Goal: Complete application form: Complete application form

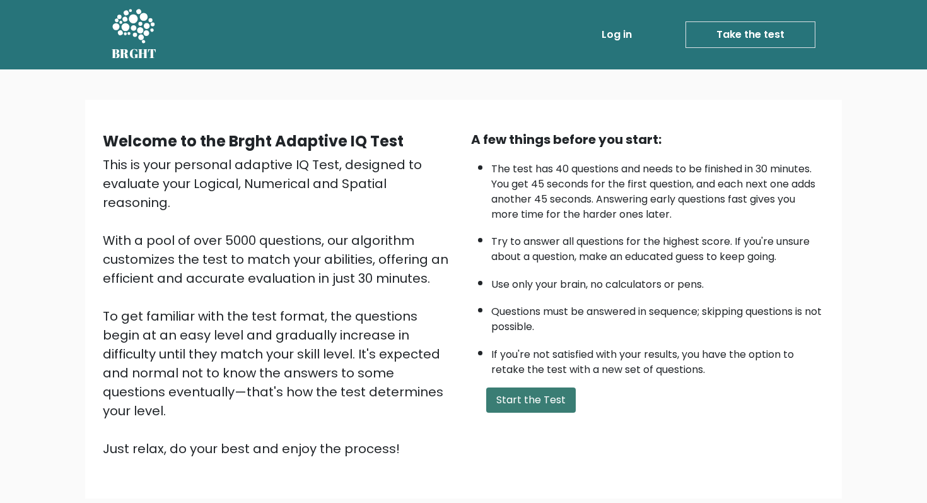
click at [524, 400] on button "Start the Test" at bounding box center [531, 399] width 90 height 25
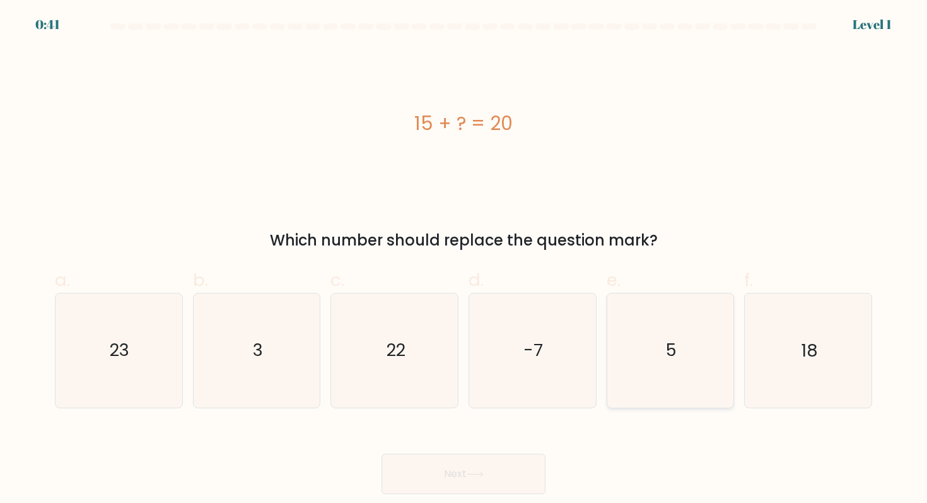
click at [655, 333] on icon "5" at bounding box center [671, 350] width 114 height 114
click at [464, 260] on input "e. 5" at bounding box center [464, 256] width 1 height 8
radio input "true"
click at [509, 477] on button "Next" at bounding box center [464, 474] width 164 height 40
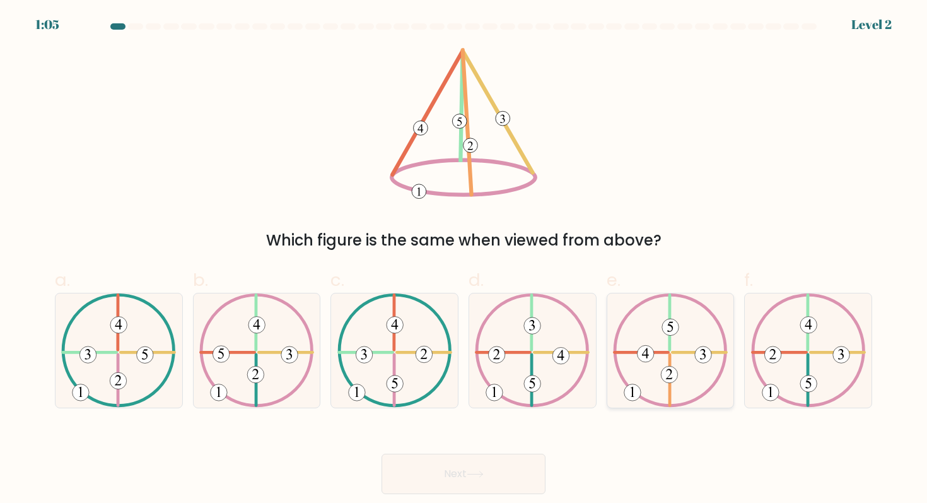
click at [700, 349] on 730 at bounding box center [703, 354] width 16 height 16
click at [464, 260] on input "e." at bounding box center [464, 256] width 1 height 8
radio input "true"
click at [476, 480] on button "Next" at bounding box center [464, 474] width 164 height 40
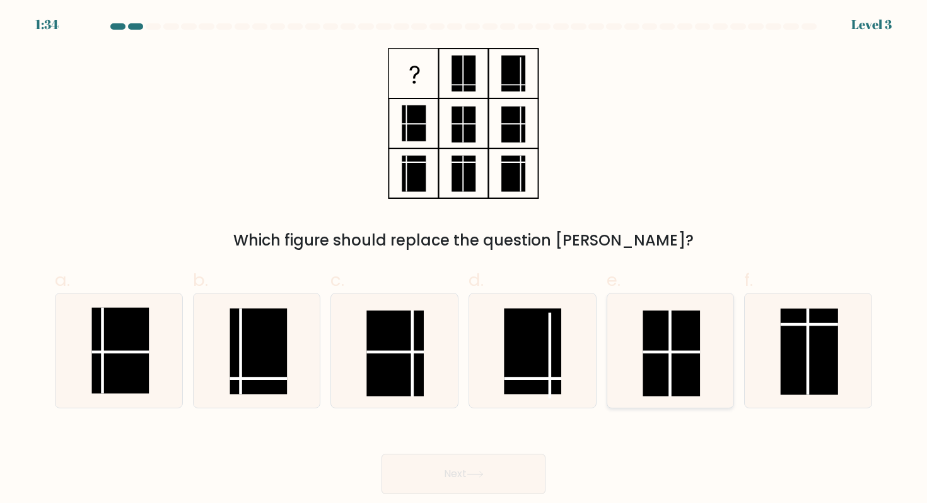
click at [674, 352] on line at bounding box center [671, 352] width 57 height 0
click at [464, 260] on input "e." at bounding box center [464, 256] width 1 height 8
radio input "true"
click at [490, 469] on button "Next" at bounding box center [464, 474] width 164 height 40
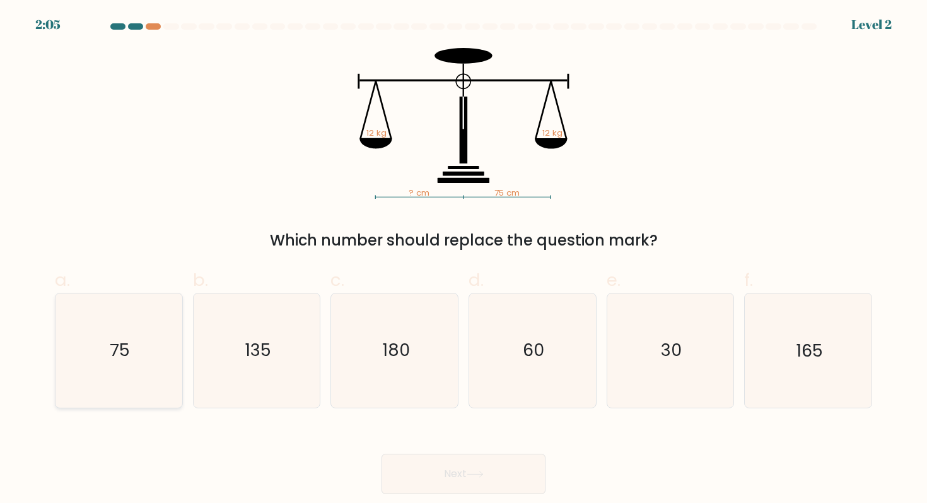
click at [138, 339] on icon "75" at bounding box center [119, 350] width 114 height 114
click at [464, 260] on input "a. 75" at bounding box center [464, 256] width 1 height 8
radio input "true"
click at [515, 474] on button "Next" at bounding box center [464, 474] width 164 height 40
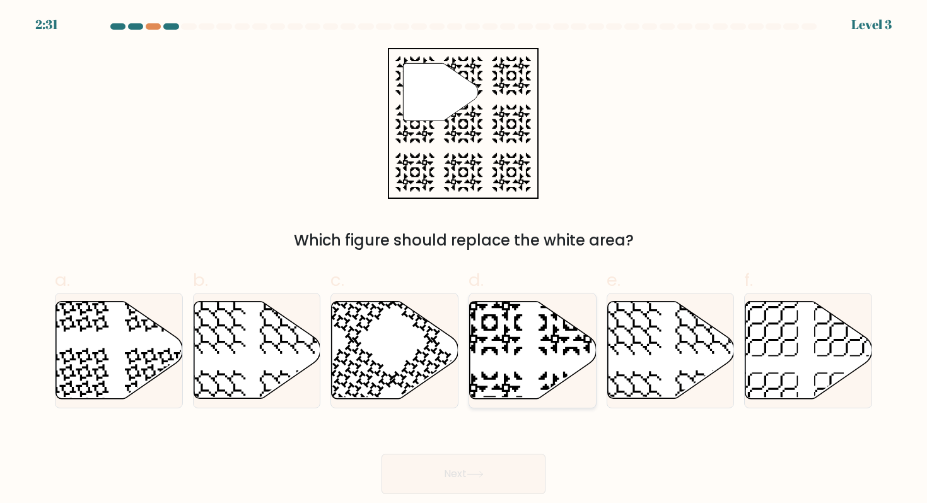
click at [532, 351] on icon at bounding box center [533, 350] width 127 height 97
click at [464, 260] on input "d." at bounding box center [464, 256] width 1 height 8
radio input "true"
click at [471, 471] on icon at bounding box center [475, 474] width 17 height 7
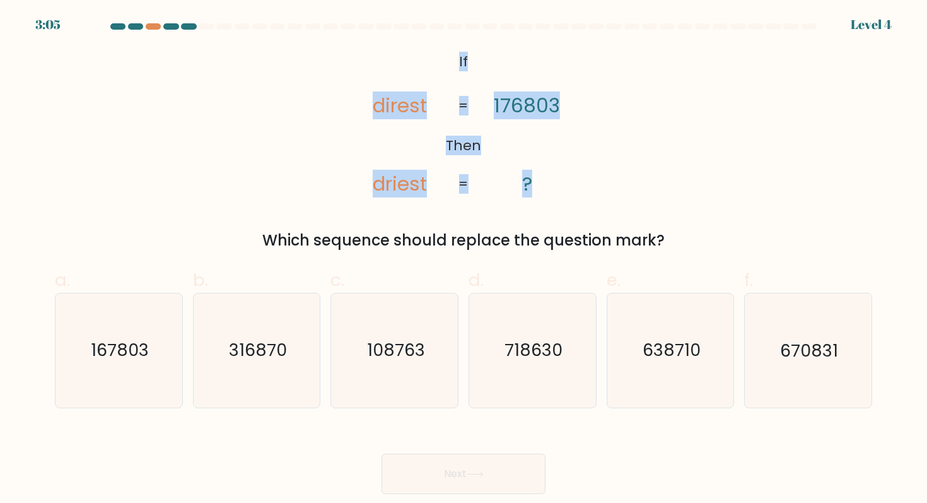
drag, startPoint x: 442, startPoint y: 54, endPoint x: 541, endPoint y: 213, distance: 188.2
click at [541, 213] on div "@import url('https://fonts.googleapis.com/css?family=Abril+Fatface:400,100,100i…" at bounding box center [463, 150] width 833 height 204
click at [642, 91] on div "@import url('https://fonts.googleapis.com/css?family=Abril+Fatface:400,100,100i…" at bounding box center [463, 150] width 833 height 204
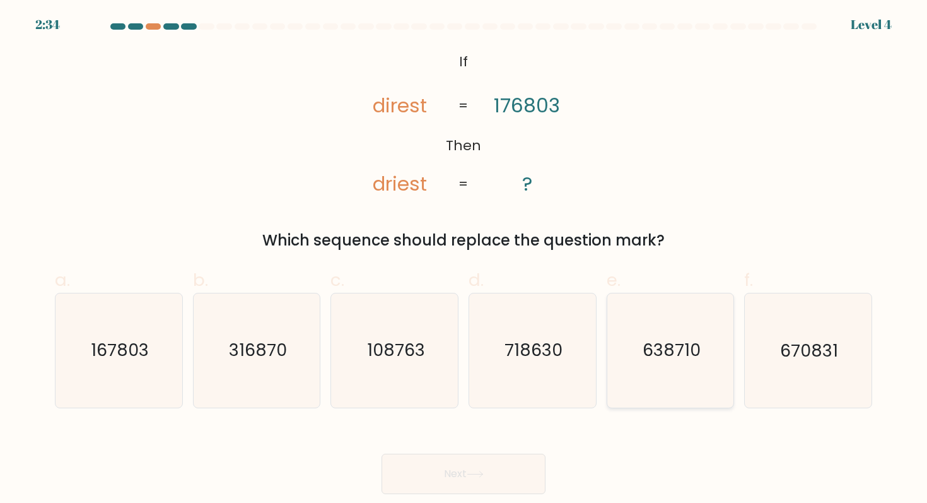
click at [703, 340] on icon "638710" at bounding box center [671, 350] width 114 height 114
click at [464, 260] on input "e. 638710" at bounding box center [464, 256] width 1 height 8
radio input "true"
click at [537, 373] on icon "718630" at bounding box center [533, 350] width 114 height 114
click at [464, 260] on input "d. 718630" at bounding box center [464, 256] width 1 height 8
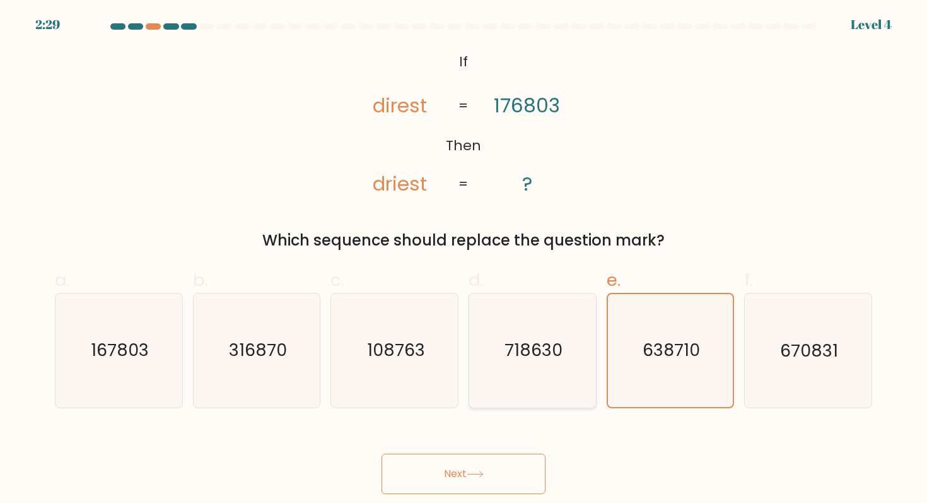
radio input "true"
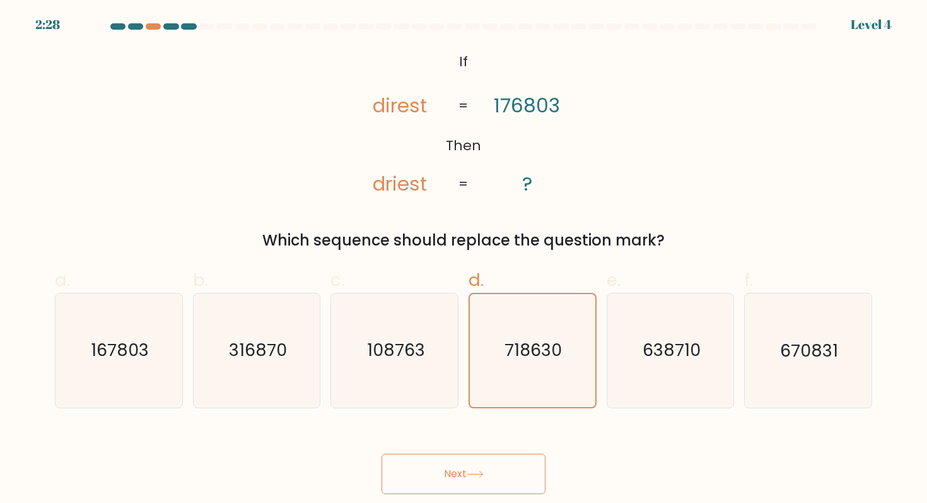
click at [476, 476] on icon at bounding box center [475, 474] width 17 height 7
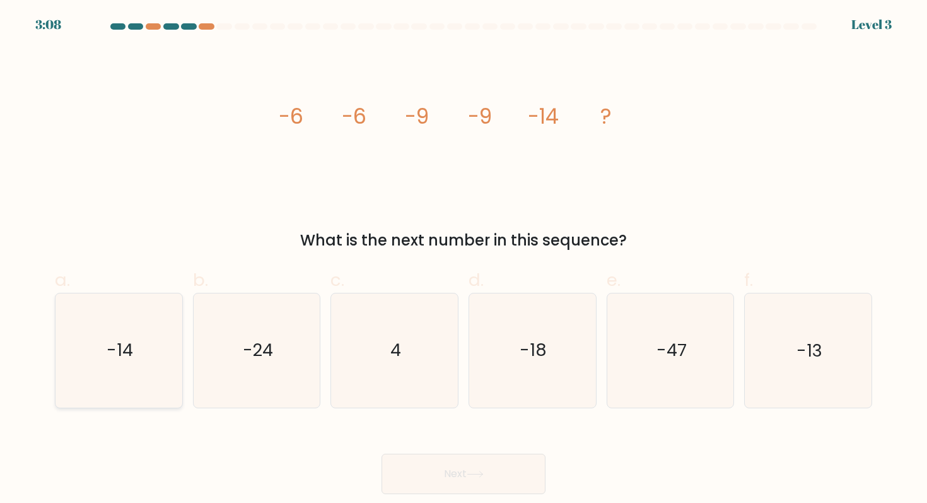
click at [115, 369] on icon "-14" at bounding box center [119, 350] width 114 height 114
click at [464, 260] on input "a. -14" at bounding box center [464, 256] width 1 height 8
radio input "true"
click at [475, 463] on button "Next" at bounding box center [464, 474] width 164 height 40
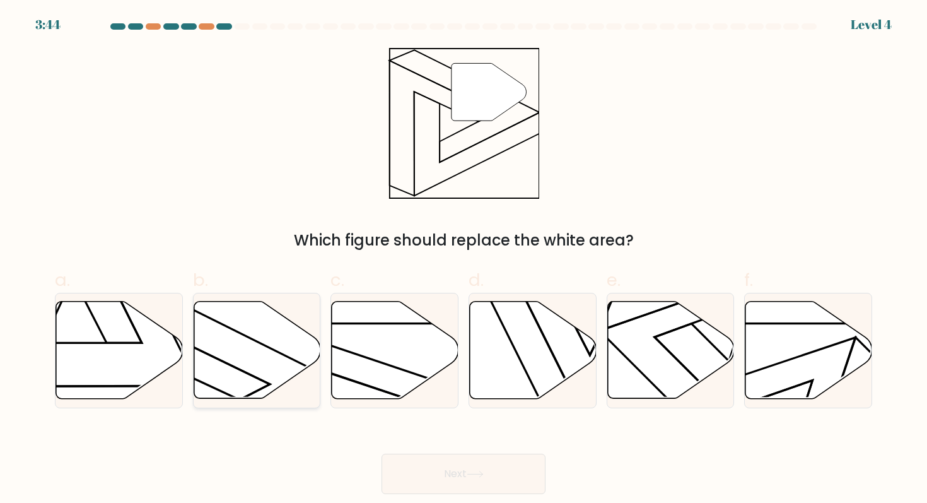
click at [271, 370] on icon at bounding box center [257, 350] width 127 height 97
click at [464, 260] on input "b." at bounding box center [464, 256] width 1 height 8
radio input "true"
click at [464, 481] on button "Next" at bounding box center [464, 474] width 164 height 40
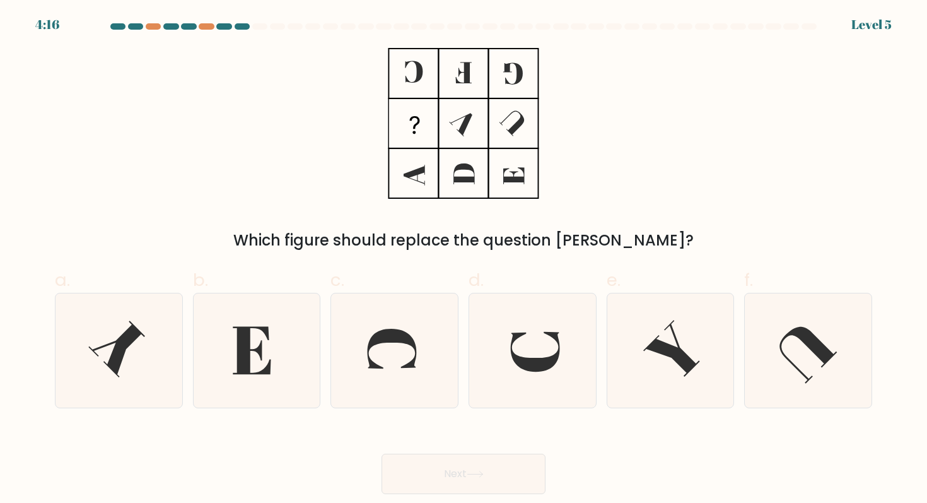
click at [182, 345] on label "a." at bounding box center [119, 337] width 128 height 141
click at [464, 260] on input "a." at bounding box center [464, 256] width 1 height 8
radio input "true"
click at [524, 471] on button "Next" at bounding box center [464, 474] width 164 height 40
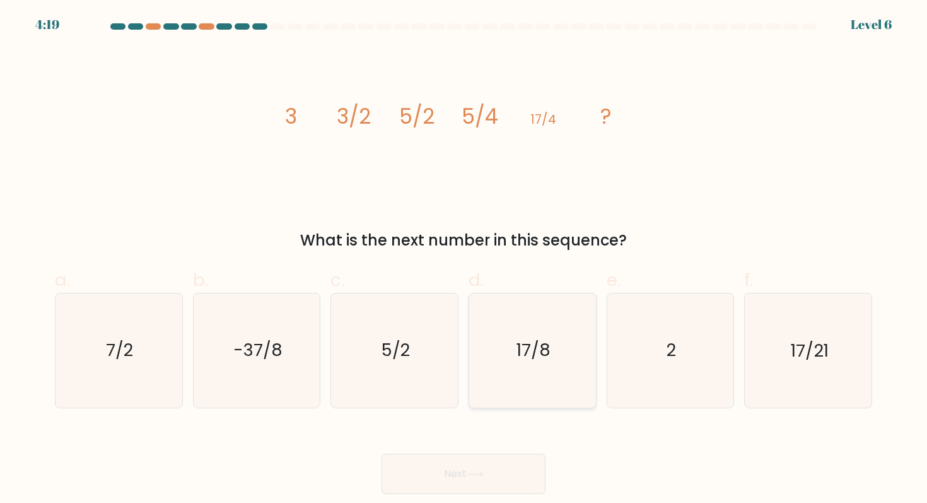
click at [532, 339] on text "17/8" at bounding box center [534, 350] width 35 height 23
click at [464, 260] on input "d. 17/8" at bounding box center [464, 256] width 1 height 8
radio input "true"
click at [484, 484] on button "Next" at bounding box center [464, 474] width 164 height 40
click at [467, 471] on button "Next" at bounding box center [464, 474] width 164 height 40
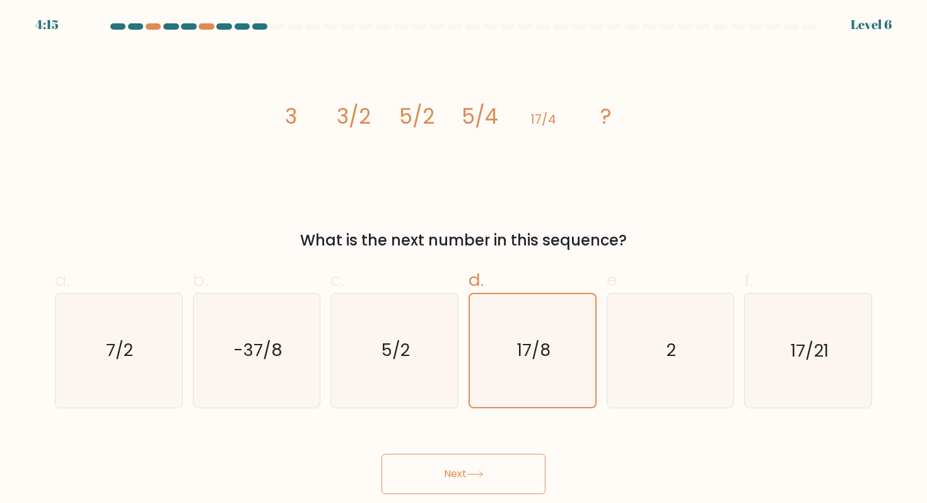
click at [465, 467] on button "Next" at bounding box center [464, 474] width 164 height 40
click at [471, 476] on icon at bounding box center [475, 474] width 17 height 7
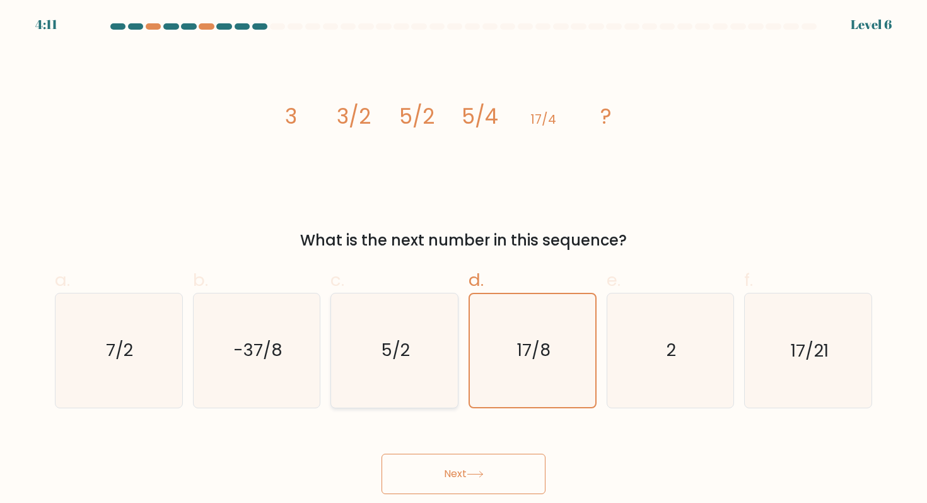
click at [415, 382] on icon "5/2" at bounding box center [395, 350] width 114 height 114
click at [464, 260] on input "c. 5/2" at bounding box center [464, 256] width 1 height 8
radio input "true"
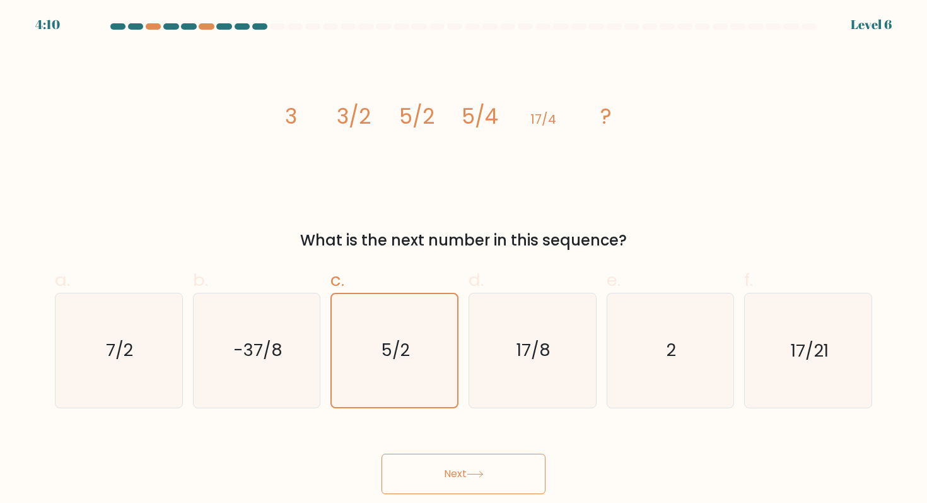
click at [476, 462] on button "Next" at bounding box center [464, 474] width 164 height 40
click at [519, 376] on icon "17/8" at bounding box center [533, 350] width 114 height 114
click at [464, 260] on input "d. 17/8" at bounding box center [464, 256] width 1 height 8
radio input "true"
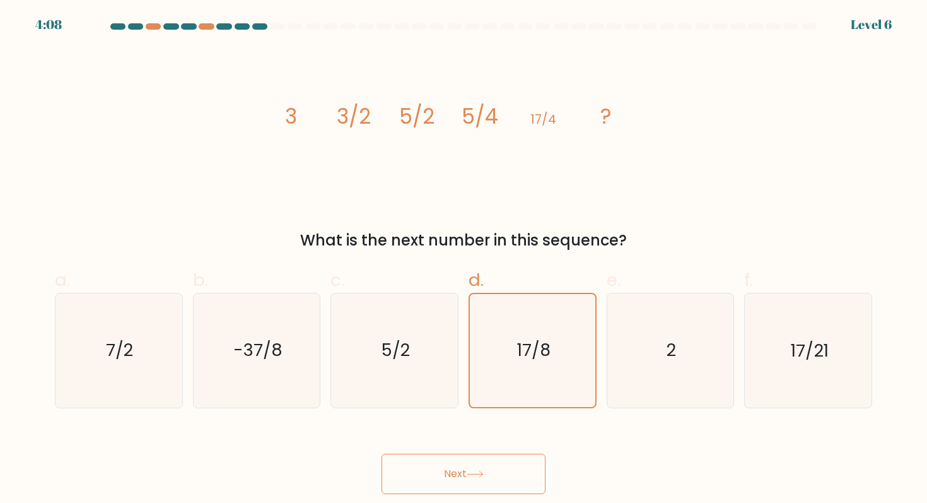
click at [498, 489] on button "Next" at bounding box center [464, 474] width 164 height 40
click at [379, 397] on icon "5/2" at bounding box center [395, 350] width 114 height 114
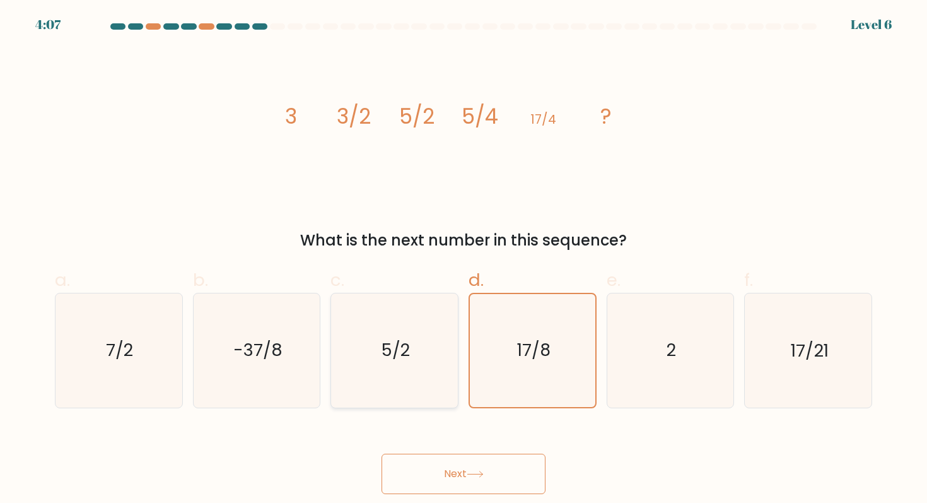
click at [464, 260] on input "c. 5/2" at bounding box center [464, 256] width 1 height 8
radio input "true"
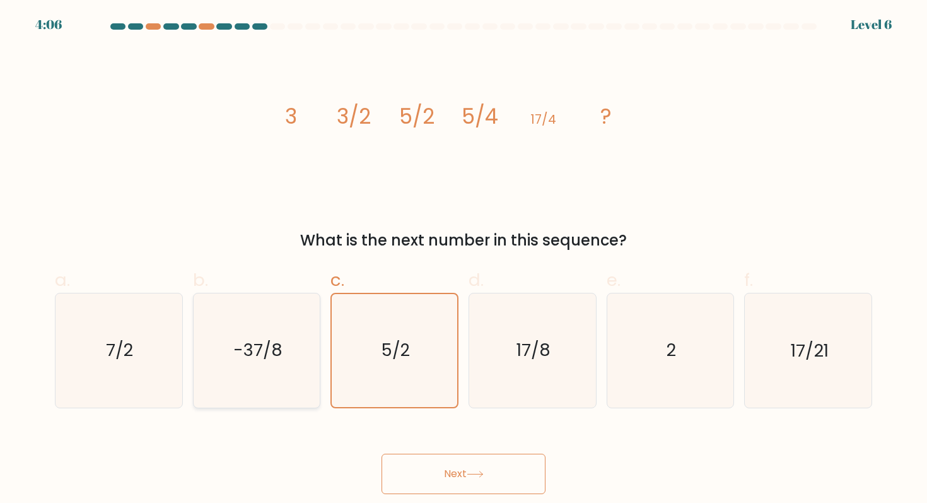
click at [268, 351] on text "-37/8" at bounding box center [257, 350] width 49 height 23
click at [464, 260] on input "b. -37/8" at bounding box center [464, 256] width 1 height 8
radio input "true"
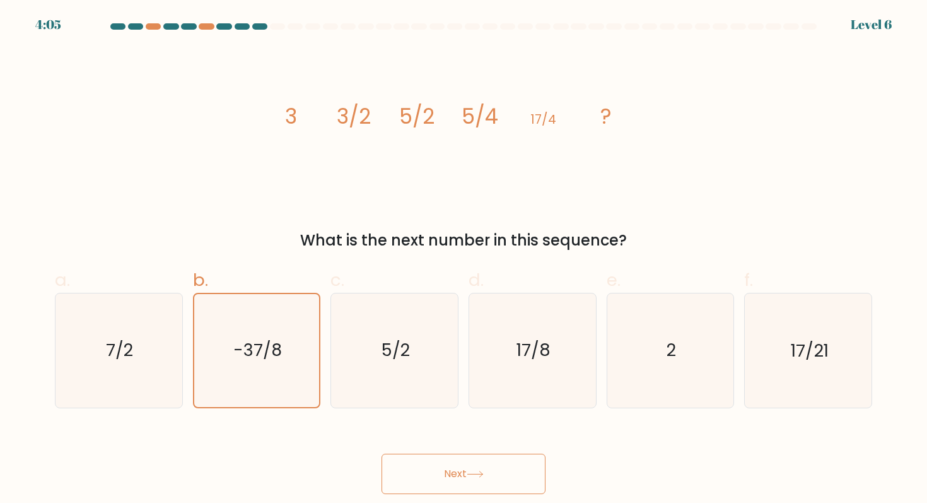
click at [452, 473] on button "Next" at bounding box center [464, 474] width 164 height 40
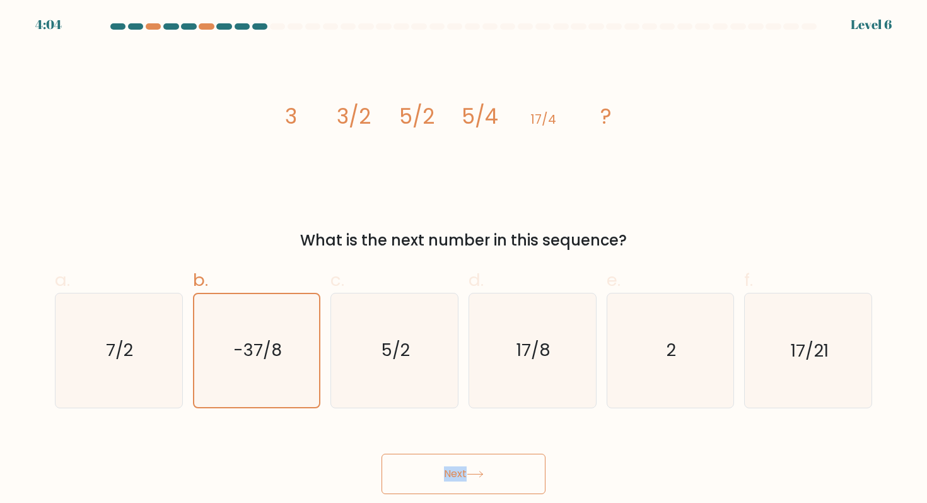
click at [452, 473] on button "Next" at bounding box center [464, 474] width 164 height 40
click at [394, 426] on div "Next" at bounding box center [463, 458] width 833 height 71
click at [155, 346] on icon "7/2" at bounding box center [119, 350] width 114 height 114
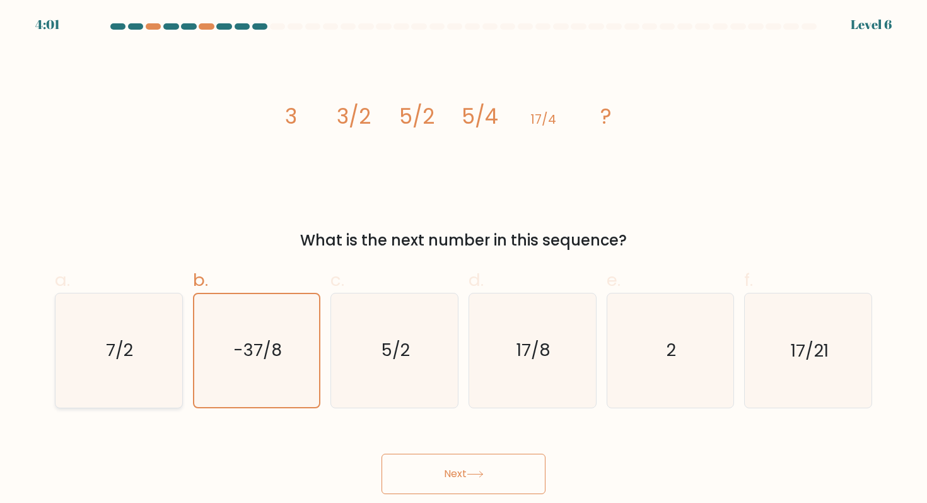
click at [464, 260] on input "a. 7/2" at bounding box center [464, 256] width 1 height 8
radio input "true"
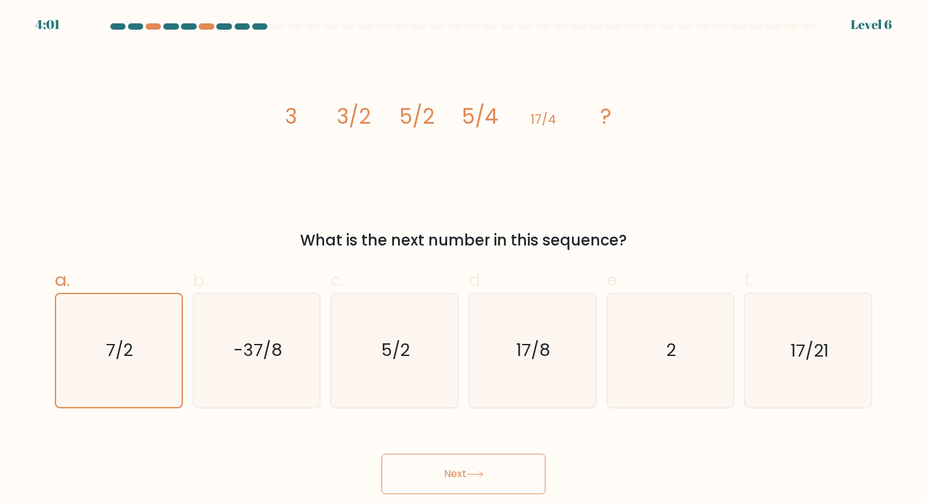
click at [469, 464] on button "Next" at bounding box center [464, 474] width 164 height 40
click at [705, 322] on icon "2" at bounding box center [671, 350] width 114 height 114
click at [464, 260] on input "e. 2" at bounding box center [464, 256] width 1 height 8
radio input "true"
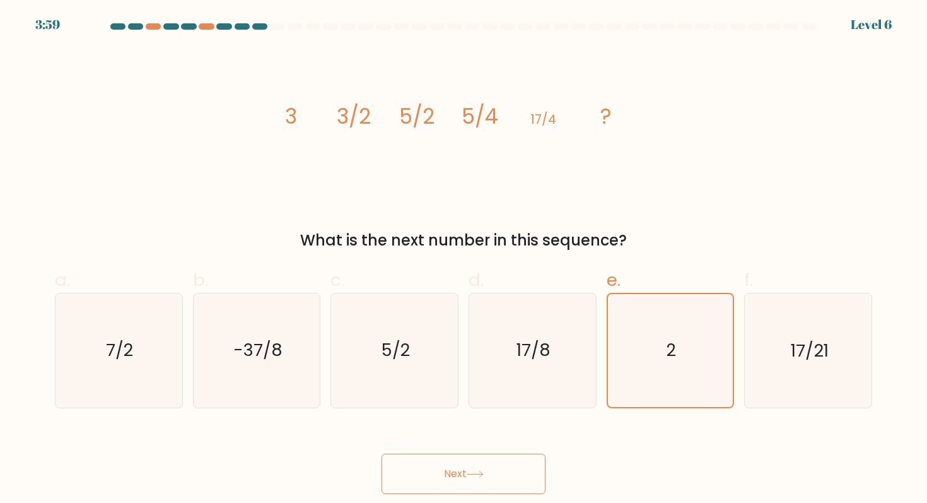
click at [516, 472] on button "Next" at bounding box center [464, 474] width 164 height 40
click at [274, 30] on div at bounding box center [463, 28] width 833 height 11
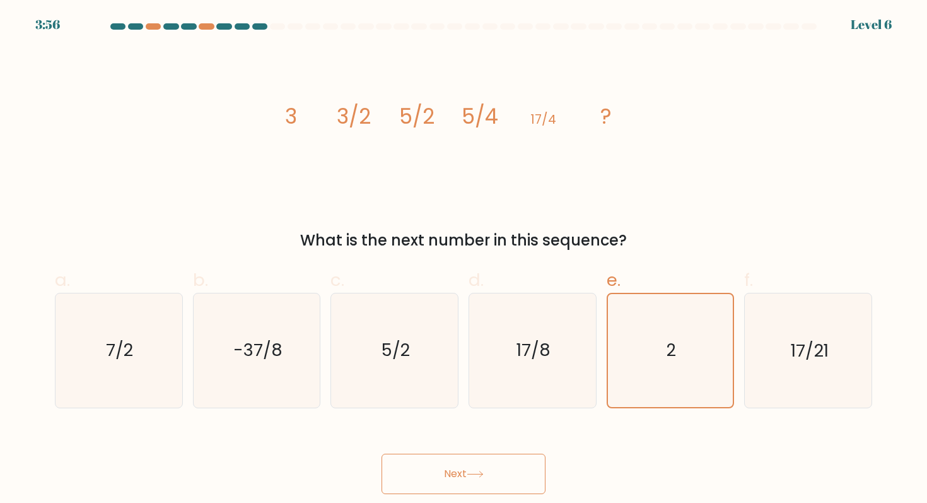
click at [249, 21] on div "3:56 Level 6" at bounding box center [463, 17] width 927 height 34
click at [483, 470] on button "Next" at bounding box center [464, 474] width 164 height 40
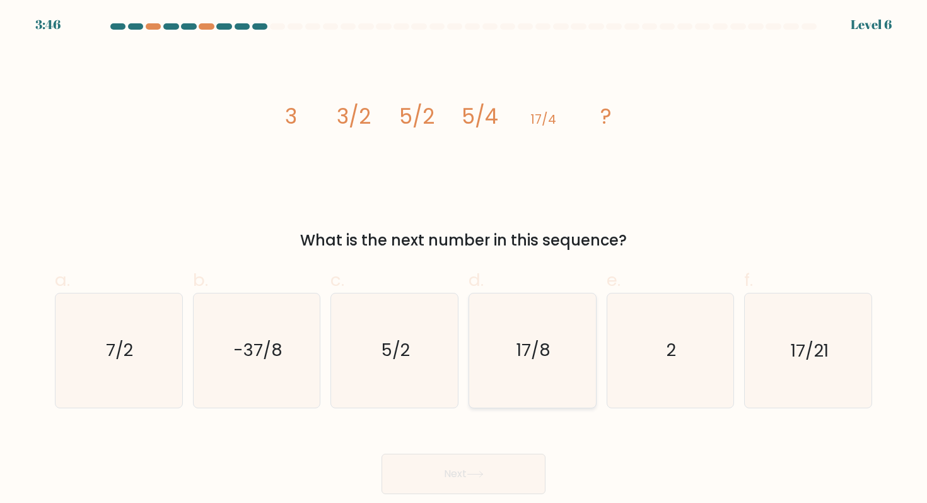
click at [508, 373] on icon "17/8" at bounding box center [533, 350] width 114 height 114
click at [464, 260] on input "d. 17/8" at bounding box center [464, 256] width 1 height 8
radio input "true"
click at [485, 481] on button "Next" at bounding box center [464, 474] width 164 height 40
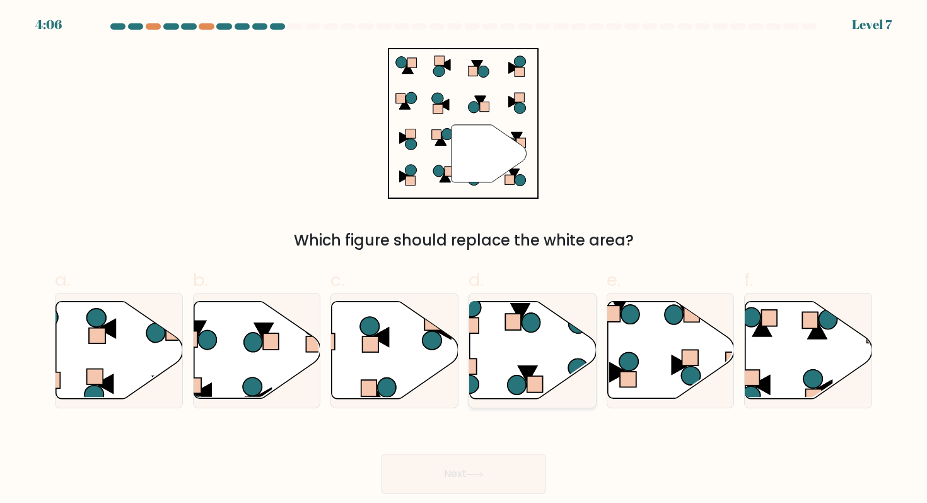
click at [512, 336] on icon at bounding box center [533, 350] width 127 height 97
click at [464, 260] on input "d." at bounding box center [464, 256] width 1 height 8
radio input "true"
click at [492, 474] on button "Next" at bounding box center [464, 474] width 164 height 40
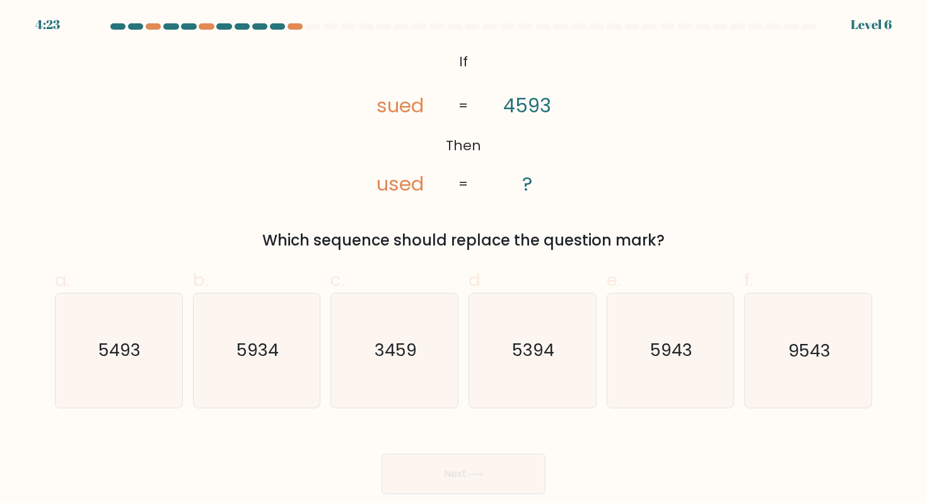
drag, startPoint x: 446, startPoint y: 65, endPoint x: 669, endPoint y: 244, distance: 286.3
click at [669, 244] on div "@import url('https://fonts.googleapis.com/css?family=Abril+Fatface:400,100,100i…" at bounding box center [463, 150] width 833 height 204
click at [406, 336] on icon "3459" at bounding box center [395, 350] width 114 height 114
click at [464, 260] on input "c. 3459" at bounding box center [464, 256] width 1 height 8
radio input "true"
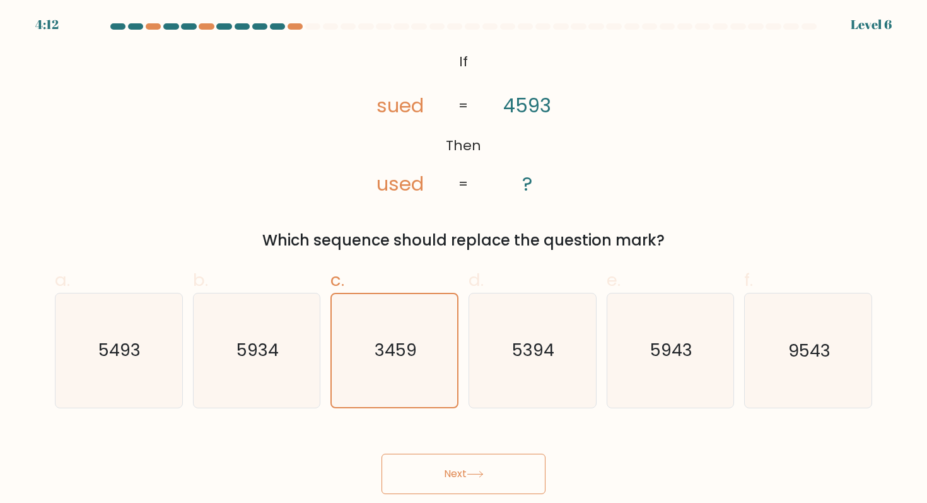
click at [478, 473] on icon at bounding box center [475, 474] width 17 height 7
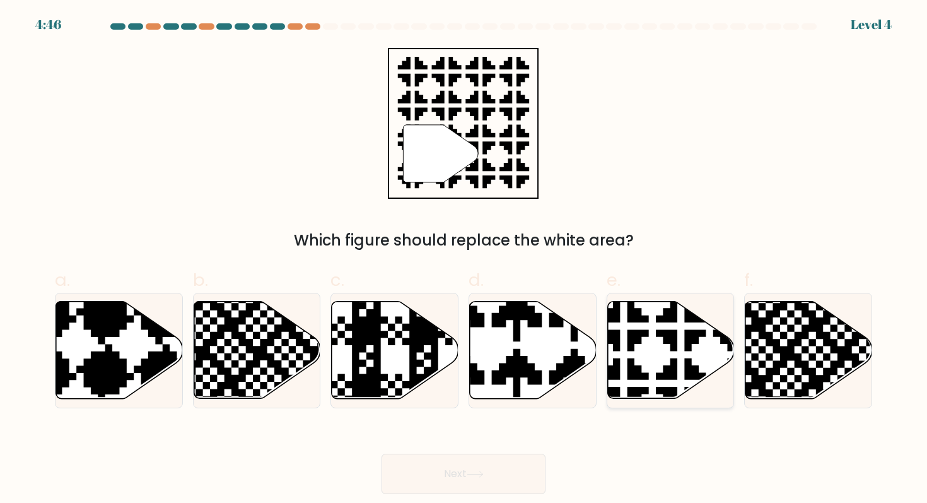
click at [645, 346] on icon at bounding box center [671, 350] width 127 height 97
click at [464, 260] on input "e." at bounding box center [464, 256] width 1 height 8
radio input "true"
click at [454, 470] on button "Next" at bounding box center [464, 474] width 164 height 40
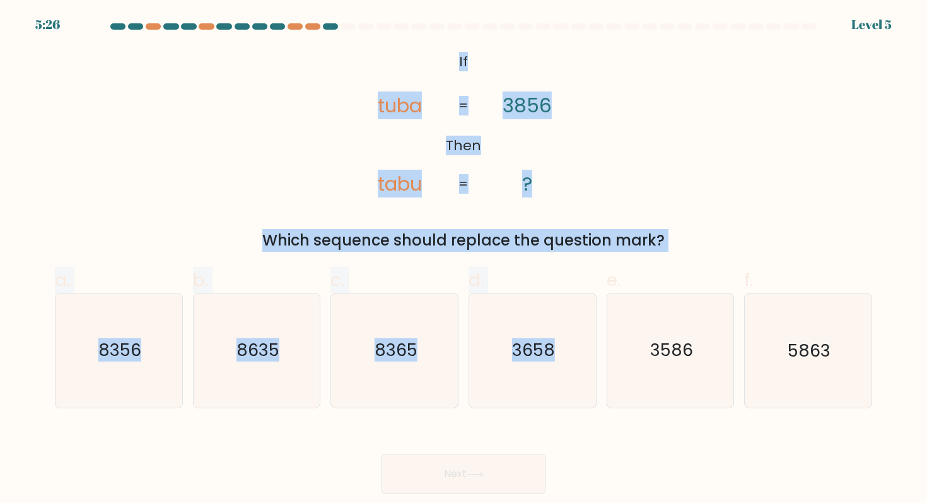
drag, startPoint x: 452, startPoint y: 59, endPoint x: 687, endPoint y: 256, distance: 307.2
click at [687, 256] on form "If ?" at bounding box center [463, 258] width 927 height 471
click at [219, 146] on div "@import url('https://fonts.googleapis.com/css?family=Abril+Fatface:400,100,100i…" at bounding box center [463, 150] width 833 height 204
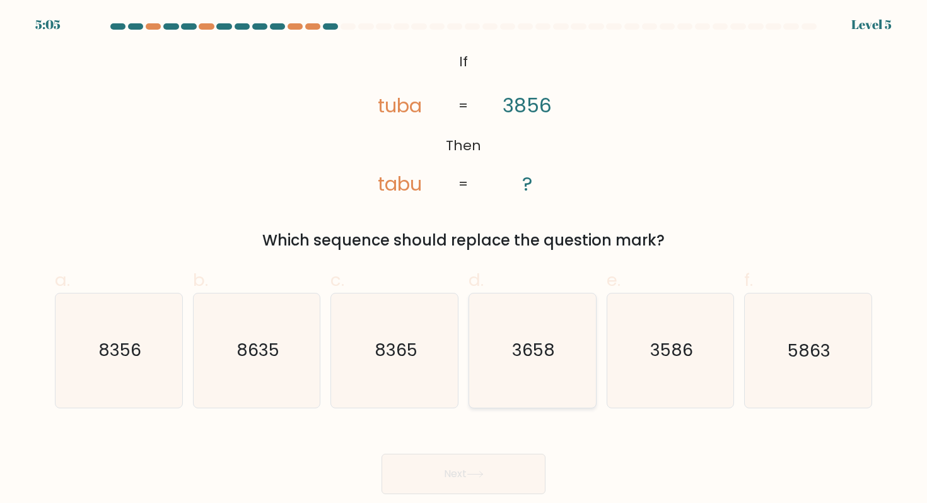
click at [546, 335] on icon "3658" at bounding box center [533, 350] width 114 height 114
click at [464, 260] on input "d. 3658" at bounding box center [464, 256] width 1 height 8
radio input "true"
click at [473, 478] on button "Next" at bounding box center [464, 474] width 164 height 40
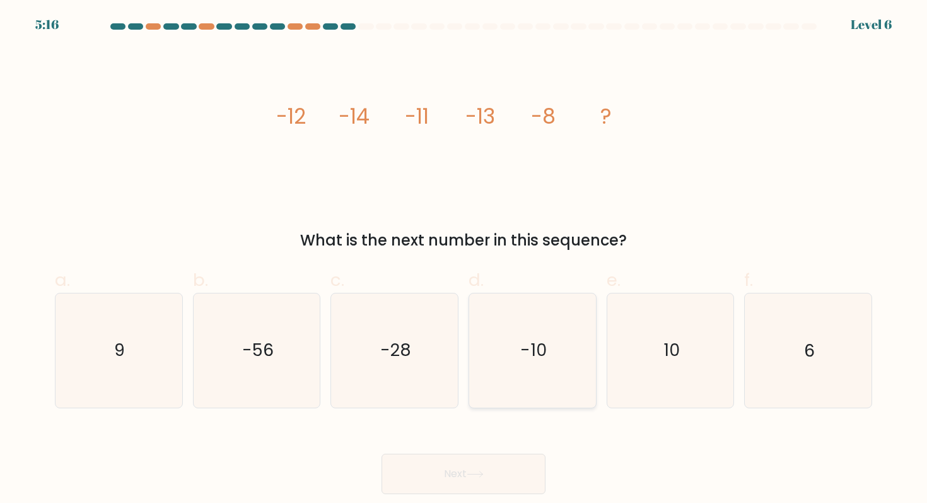
click at [530, 385] on icon "-10" at bounding box center [533, 350] width 114 height 114
click at [464, 260] on input "d. -10" at bounding box center [464, 256] width 1 height 8
radio input "true"
click at [469, 474] on button "Next" at bounding box center [464, 474] width 164 height 40
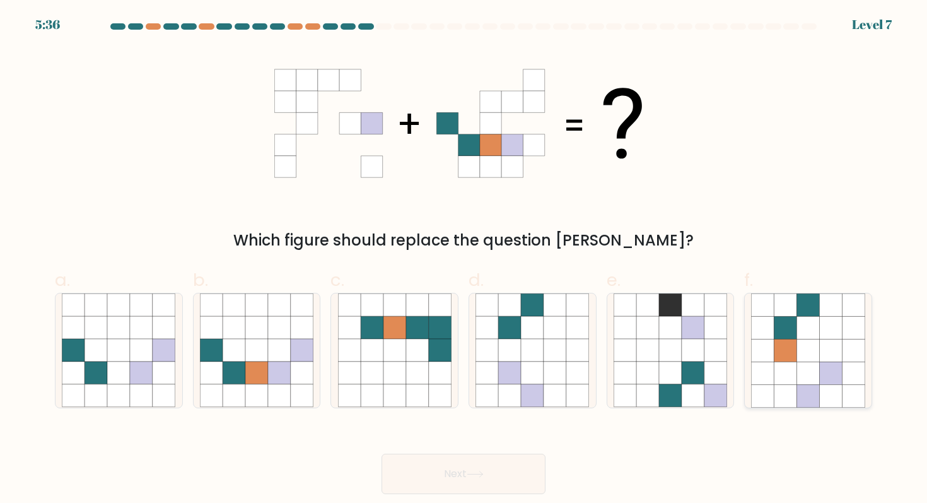
click at [791, 350] on icon at bounding box center [786, 350] width 23 height 23
click at [464, 260] on input "f." at bounding box center [464, 256] width 1 height 8
radio input "true"
click at [490, 477] on button "Next" at bounding box center [464, 474] width 164 height 40
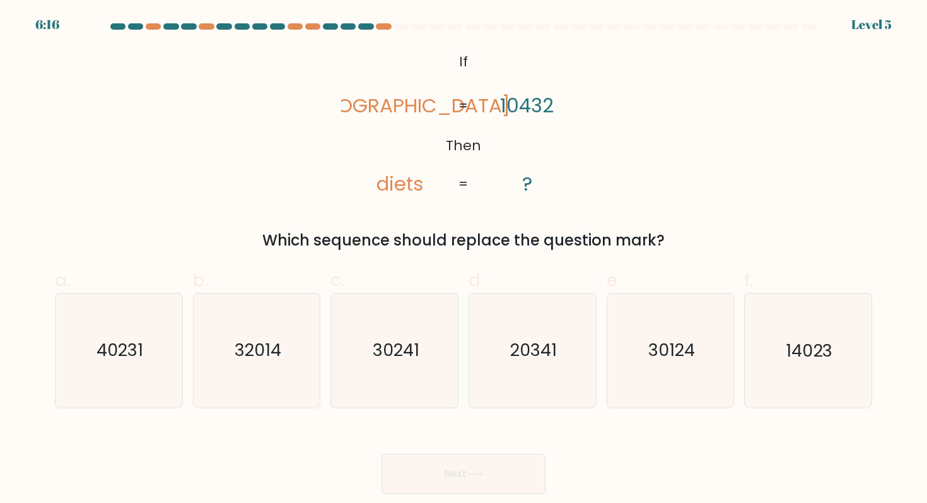
drag, startPoint x: 449, startPoint y: 55, endPoint x: 676, endPoint y: 243, distance: 294.8
click at [676, 243] on div "@import url('https://fonts.googleapis.com/css?family=Abril+Fatface:400,100,100i…" at bounding box center [463, 150] width 833 height 204
click at [223, 142] on div "@import url('https://fonts.googleapis.com/css?family=Abril+Fatface:400,100,100i…" at bounding box center [463, 150] width 833 height 204
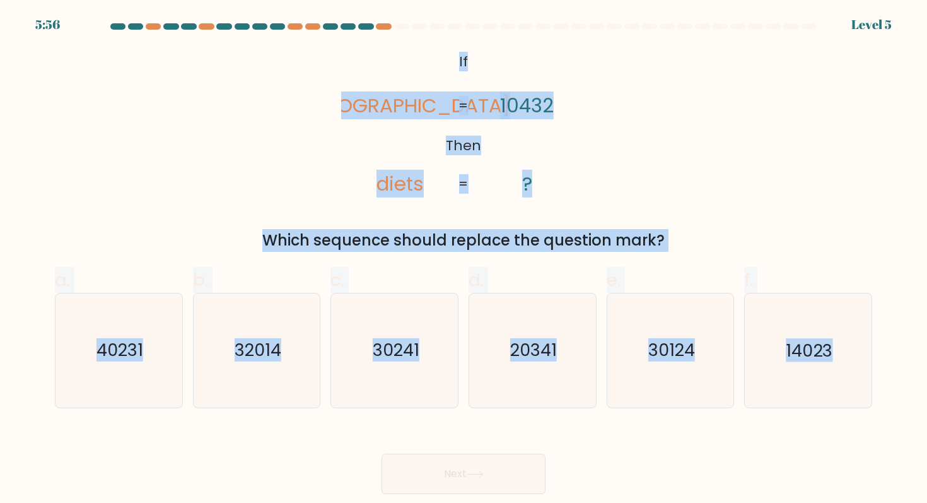
drag, startPoint x: 456, startPoint y: 57, endPoint x: 779, endPoint y: 422, distance: 487.6
click at [779, 422] on form "If ?" at bounding box center [463, 258] width 927 height 471
click at [297, 142] on div "@import url('https://fonts.googleapis.com/css?family=Abril+Fatface:400,100,100i…" at bounding box center [463, 150] width 833 height 204
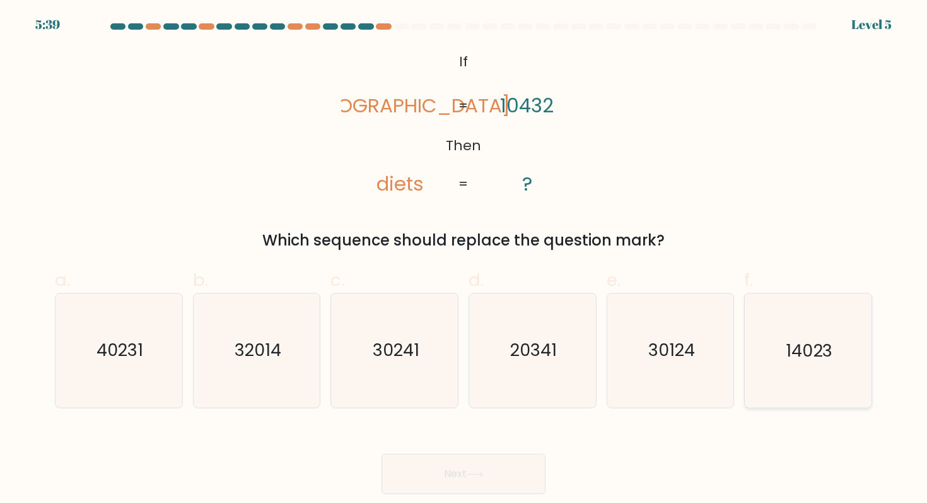
click at [797, 336] on icon "14023" at bounding box center [808, 350] width 114 height 114
click at [464, 260] on input "f. 14023" at bounding box center [464, 256] width 1 height 8
radio input "true"
click at [469, 477] on icon at bounding box center [475, 474] width 17 height 7
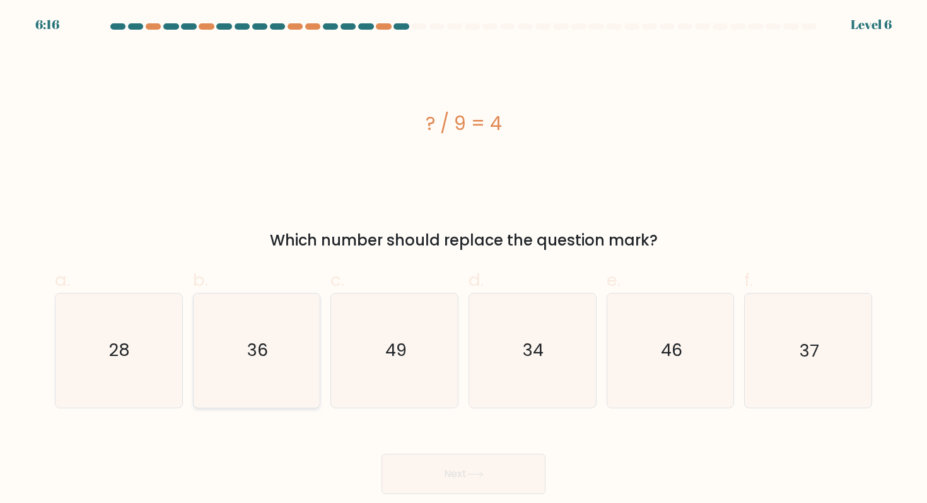
click at [282, 326] on icon "36" at bounding box center [257, 350] width 114 height 114
click at [464, 260] on input "b. 36" at bounding box center [464, 256] width 1 height 8
radio input "true"
click at [456, 468] on button "Next" at bounding box center [464, 474] width 164 height 40
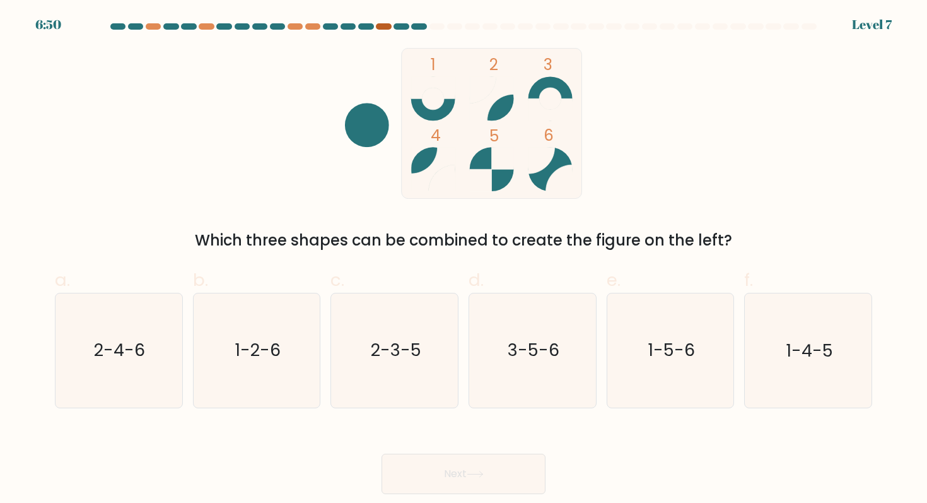
click at [387, 26] on div at bounding box center [383, 26] width 15 height 6
click at [649, 326] on icon "1-5-6" at bounding box center [671, 350] width 114 height 114
click at [464, 260] on input "e. 1-5-6" at bounding box center [464, 256] width 1 height 8
radio input "true"
click at [479, 489] on button "Next" at bounding box center [464, 474] width 164 height 40
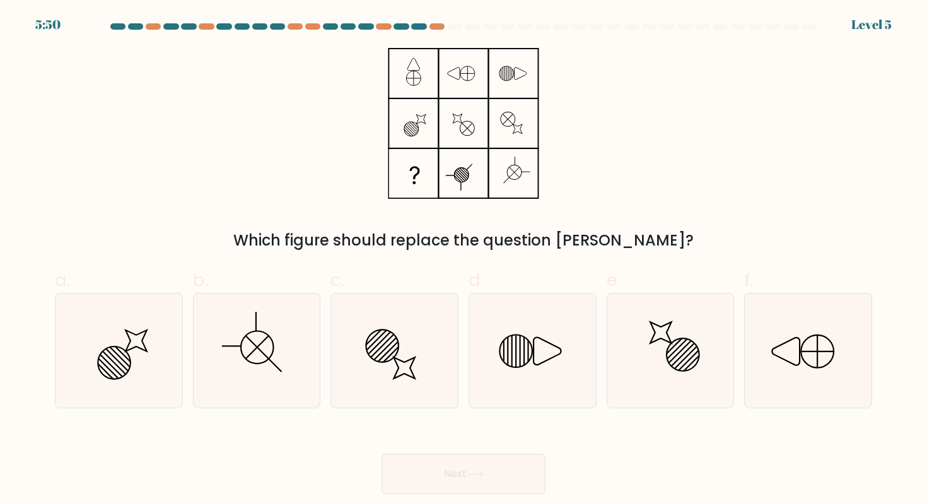
drag, startPoint x: 370, startPoint y: 54, endPoint x: 671, endPoint y: 181, distance: 326.6
click at [671, 181] on div "Which figure should replace the question mark?" at bounding box center [463, 150] width 833 height 204
click at [257, 338] on icon at bounding box center [257, 350] width 114 height 114
click at [464, 260] on input "b." at bounding box center [464, 256] width 1 height 8
radio input "true"
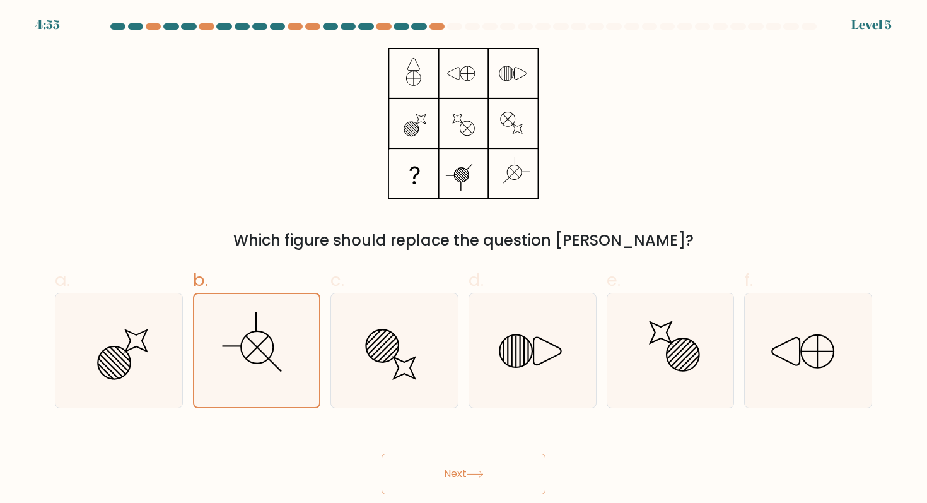
click at [456, 466] on button "Next" at bounding box center [464, 474] width 164 height 40
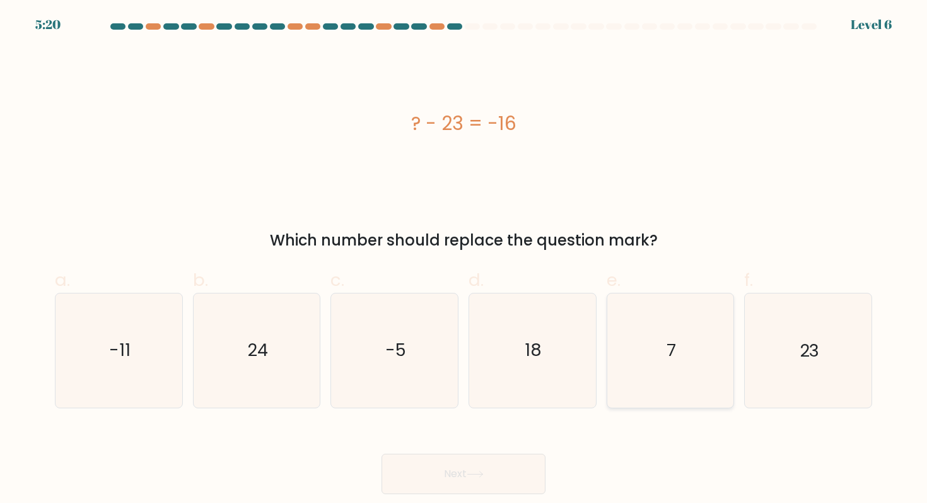
click at [638, 307] on icon "7" at bounding box center [671, 350] width 114 height 114
click at [464, 260] on input "e. 7" at bounding box center [464, 256] width 1 height 8
radio input "true"
click at [426, 466] on button "Next" at bounding box center [464, 474] width 164 height 40
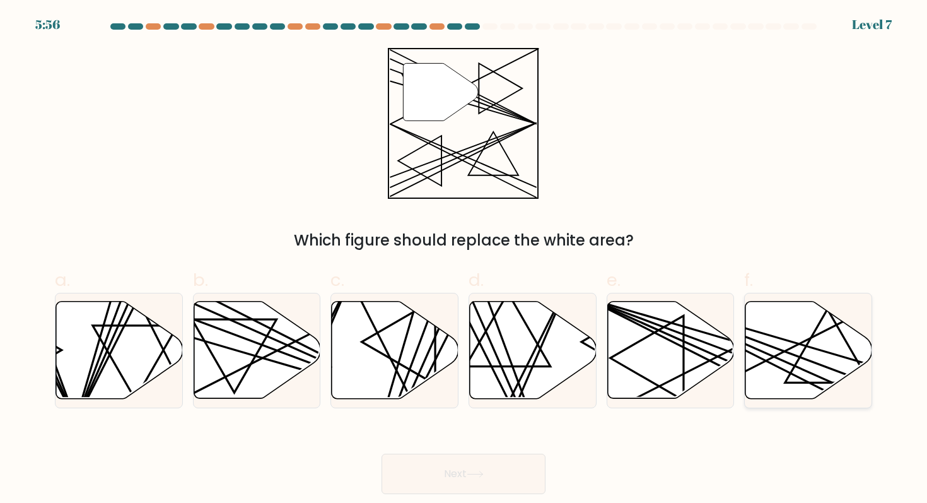
click at [784, 353] on icon at bounding box center [809, 350] width 127 height 97
click at [464, 260] on input "f." at bounding box center [464, 256] width 1 height 8
radio input "true"
click at [504, 483] on button "Next" at bounding box center [464, 474] width 164 height 40
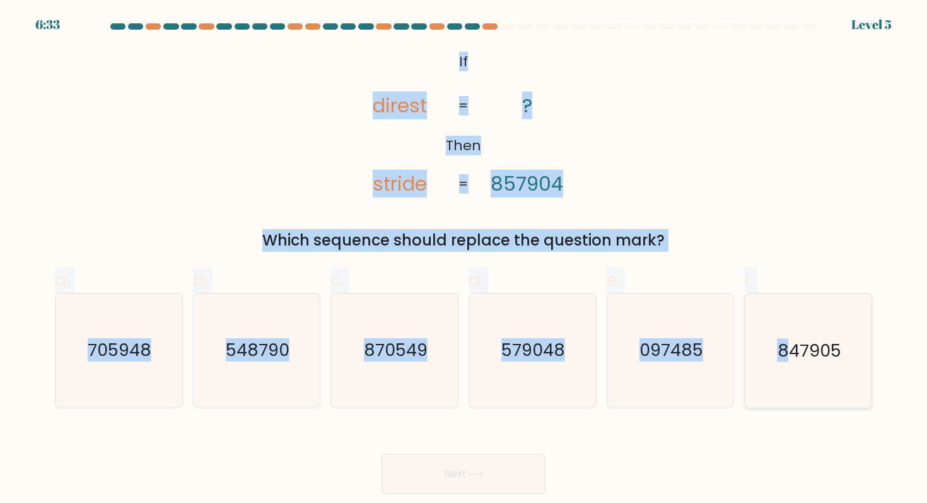
drag, startPoint x: 445, startPoint y: 57, endPoint x: 794, endPoint y: 396, distance: 485.9
click at [794, 396] on form "If ?" at bounding box center [463, 258] width 927 height 471
click at [443, 57] on icon "@import url('https://fonts.googleapis.com/css?family=Abril+Fatface:400,100,100i…" at bounding box center [463, 123] width 245 height 151
drag, startPoint x: 443, startPoint y: 57, endPoint x: 825, endPoint y: 414, distance: 522.3
click at [825, 414] on form "If ?" at bounding box center [463, 258] width 927 height 471
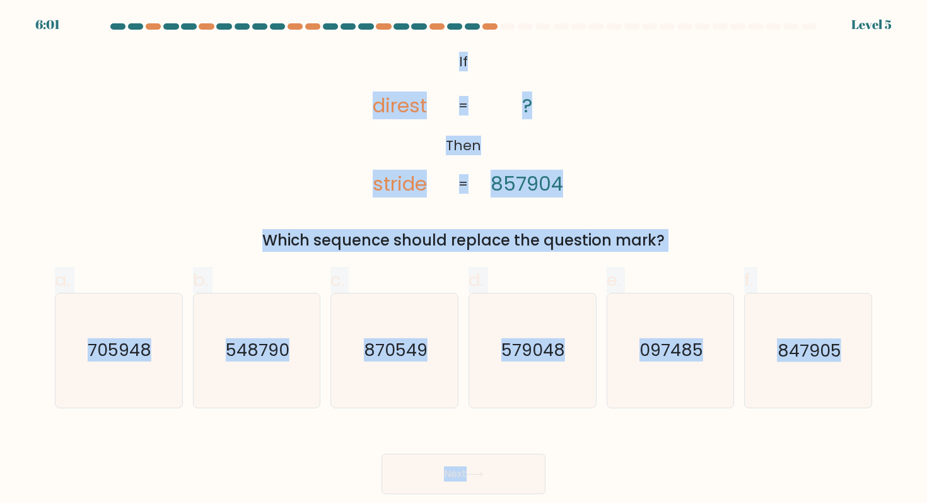
click at [769, 212] on div "@import url('https://fonts.googleapis.com/css?family=Abril+Fatface:400,100,100i…" at bounding box center [463, 150] width 833 height 204
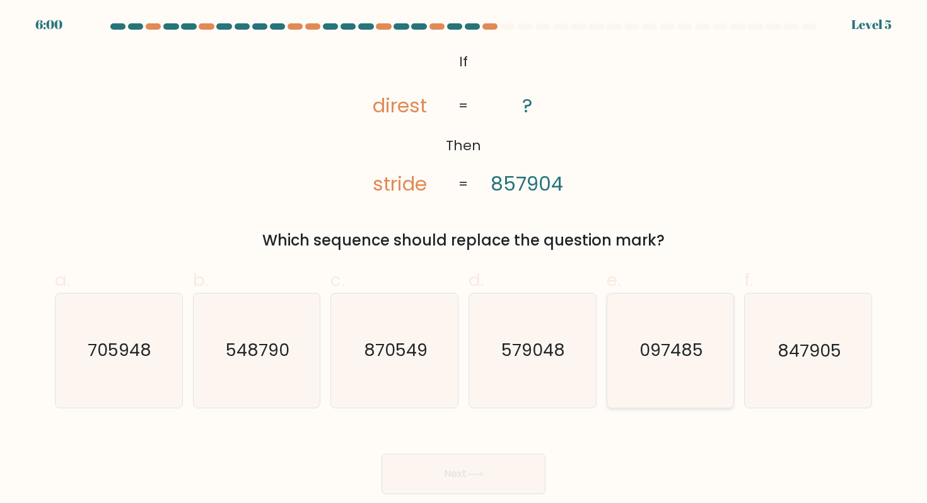
click at [697, 327] on icon "097485" at bounding box center [671, 350] width 114 height 114
click at [464, 260] on input "e. 097485" at bounding box center [464, 256] width 1 height 8
radio input "true"
click at [502, 481] on button "Next" at bounding box center [464, 474] width 164 height 40
